Goal: Navigation & Orientation: Find specific page/section

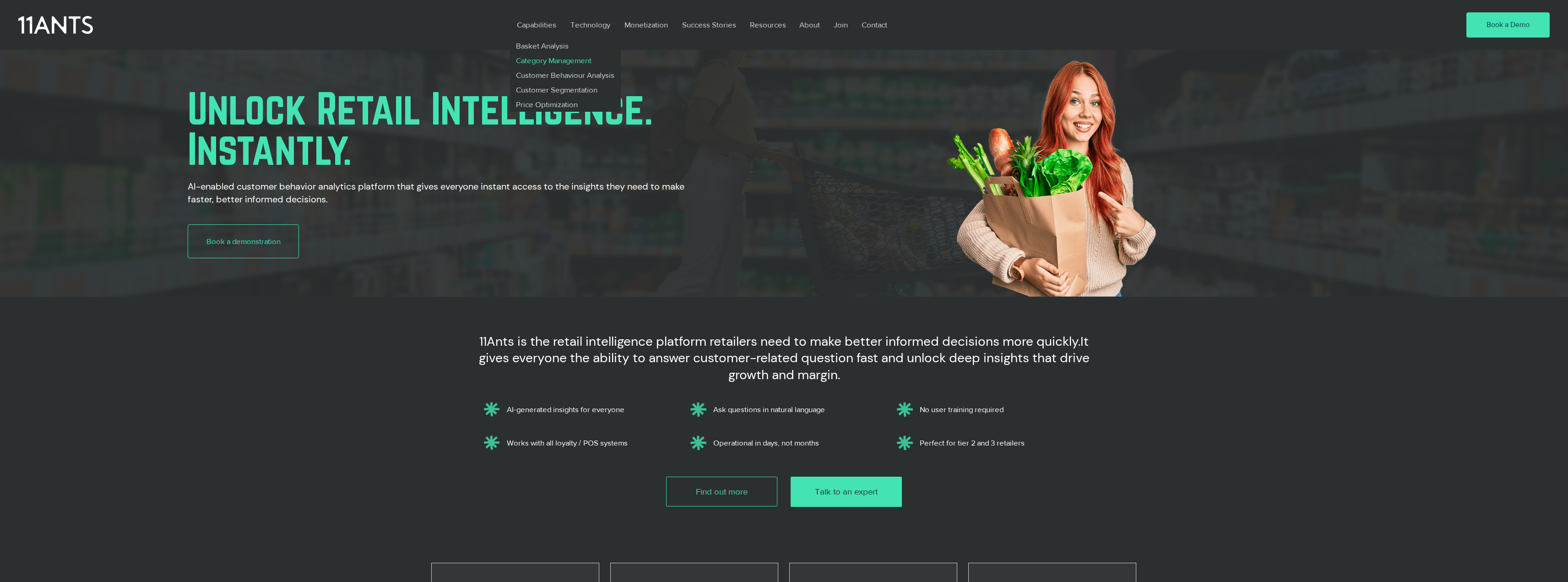
click at [542, 60] on p "Category Management" at bounding box center [554, 60] width 83 height 15
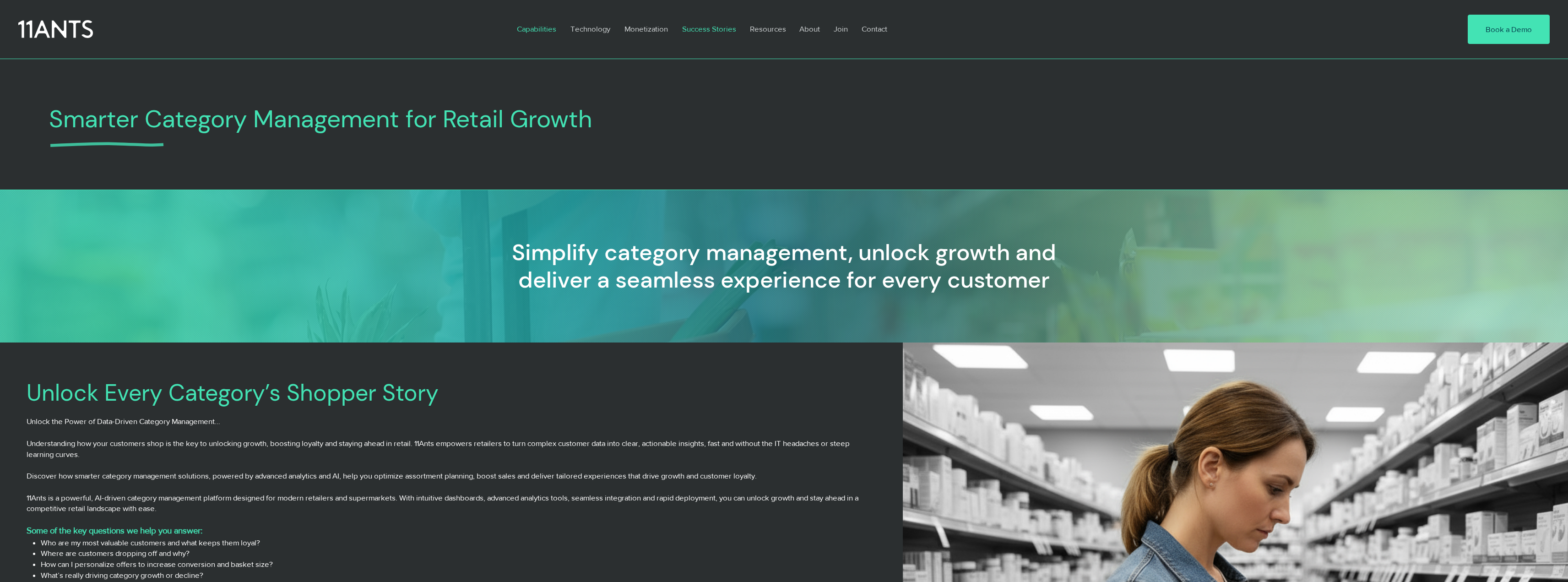
click at [718, 29] on p "Success Stories" at bounding box center [709, 29] width 63 height 21
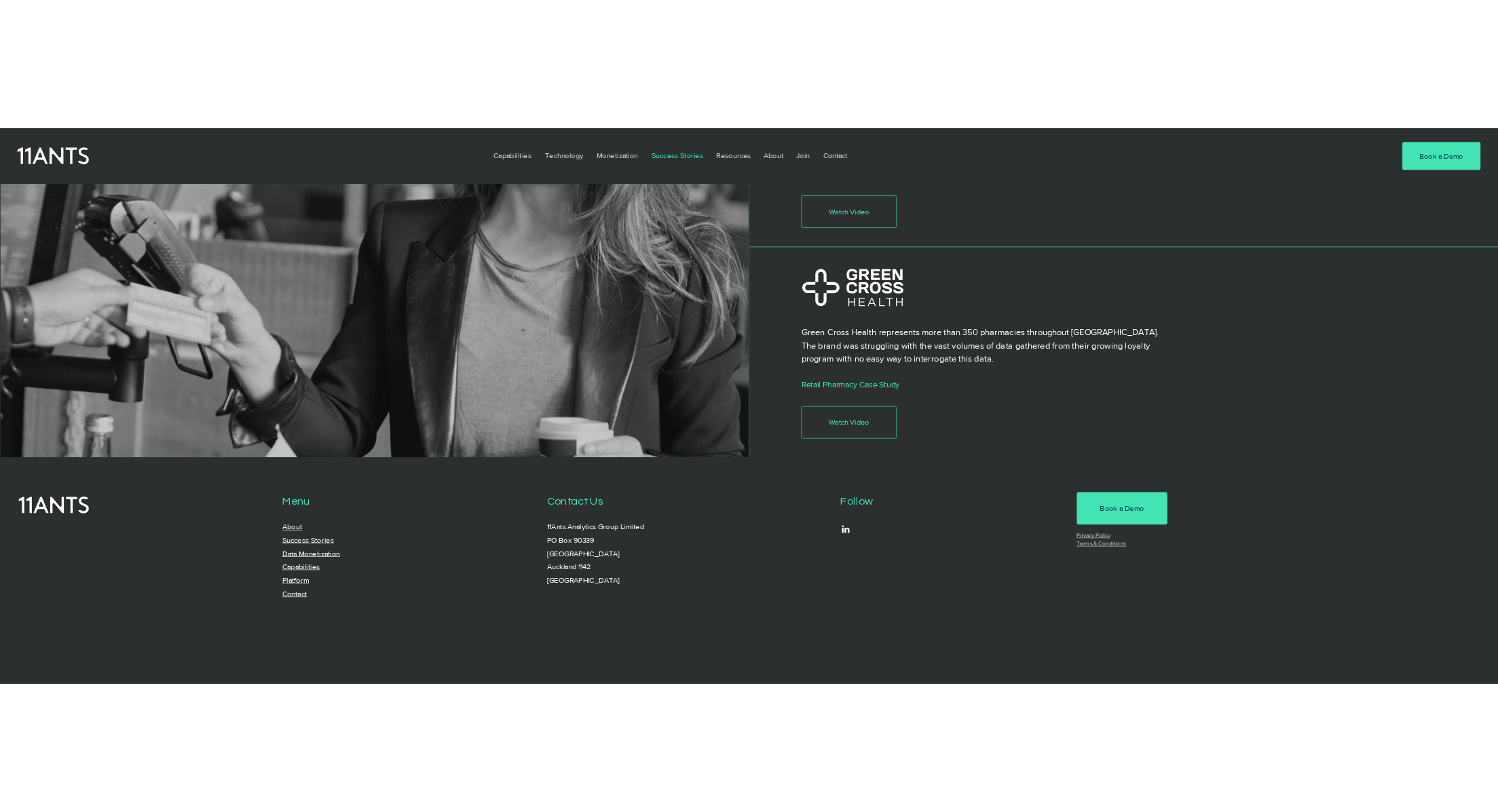
scroll to position [2443, 0]
